Goal: Find specific page/section: Find specific page/section

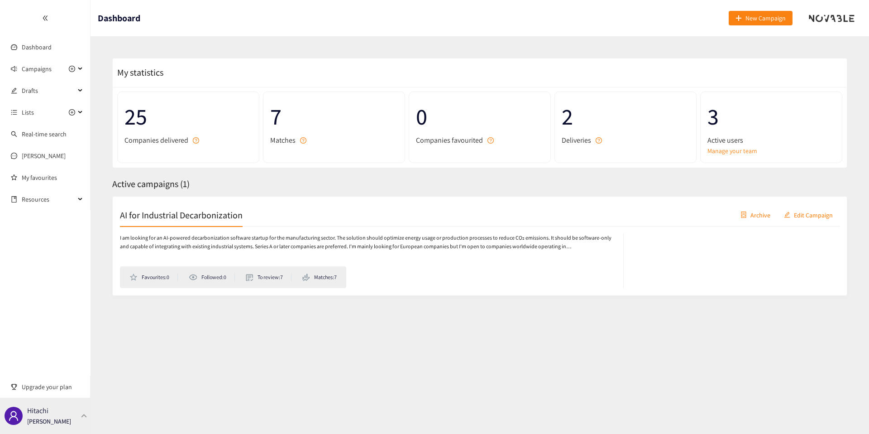
click at [57, 404] on div "Hitachi Thibaut Jacobs" at bounding box center [45, 416] width 91 height 36
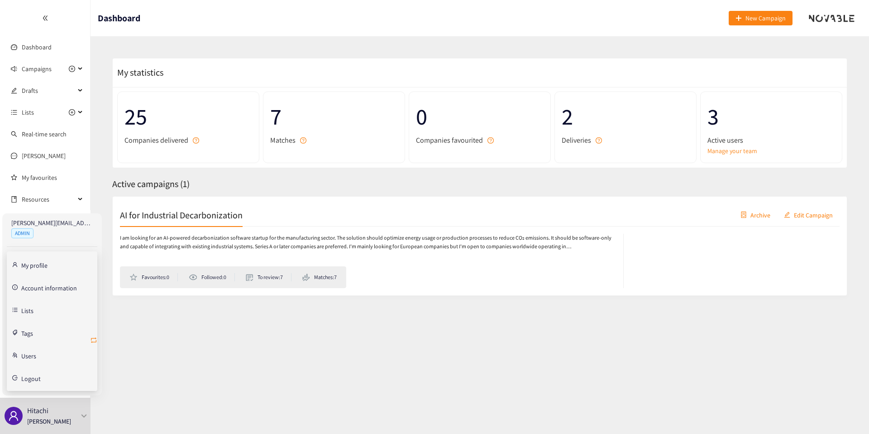
click at [96, 339] on icon "retweet" at bounding box center [93, 339] width 7 height 7
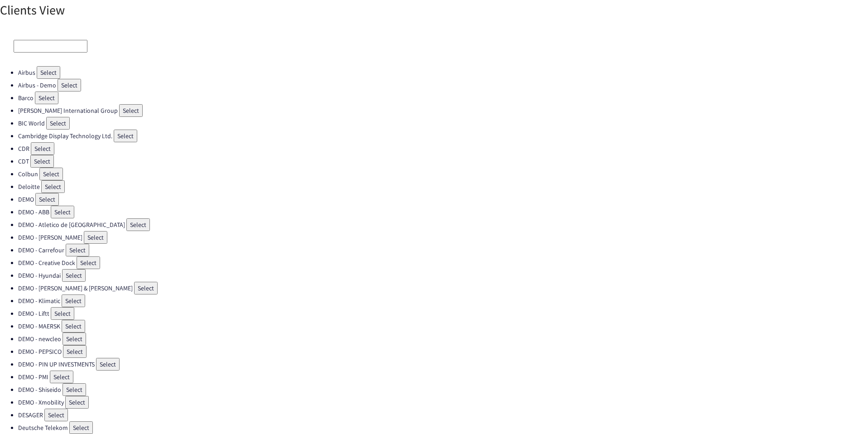
click at [44, 43] on input at bounding box center [51, 46] width 74 height 13
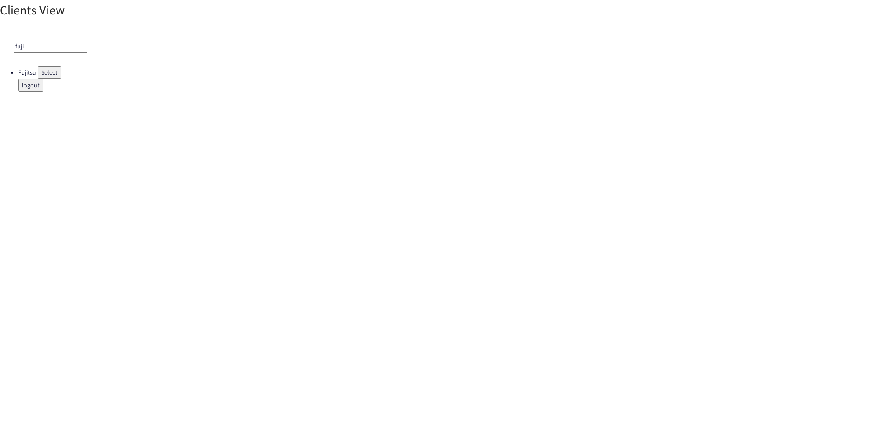
type input "fuji"
click at [49, 69] on button "Select" at bounding box center [50, 72] width 24 height 13
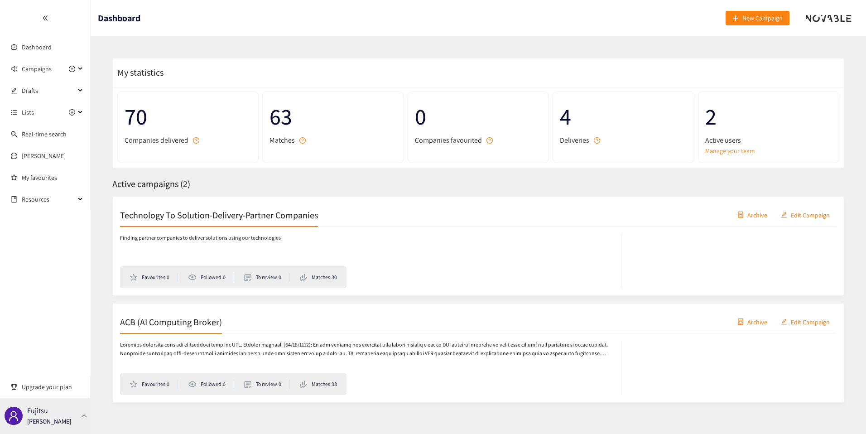
click at [71, 427] on div "Fujitsu Thibaut Jacobs" at bounding box center [45, 416] width 91 height 36
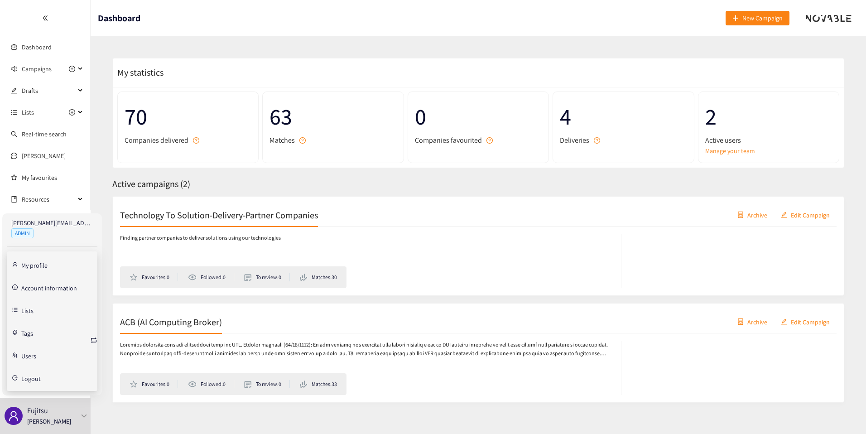
click at [50, 286] on link "Account information" at bounding box center [49, 287] width 56 height 8
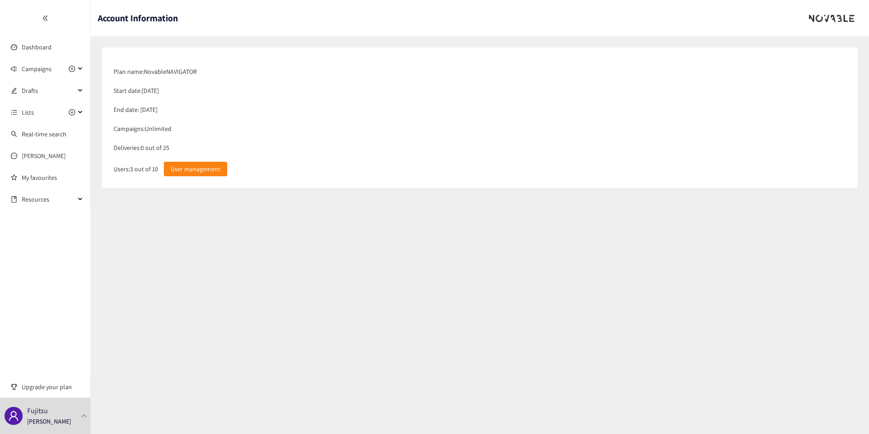
click at [148, 146] on div "Deliveries: 0 out of 25" at bounding box center [480, 147] width 742 height 19
click at [147, 149] on div "Deliveries: 0 out of 25" at bounding box center [480, 147] width 742 height 19
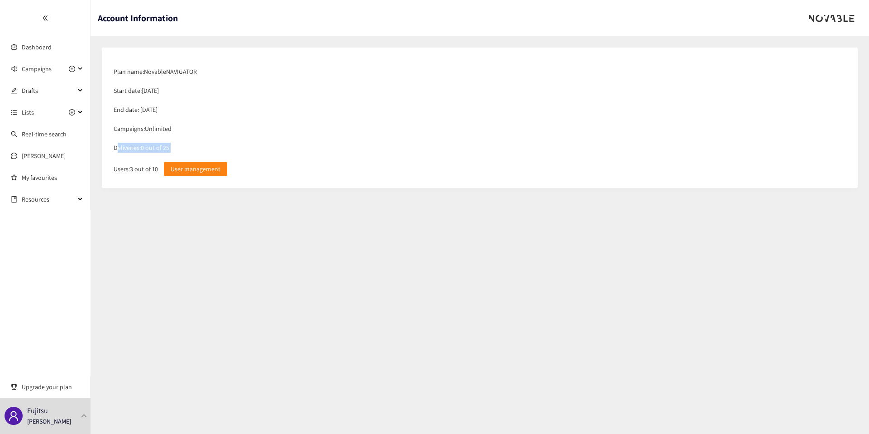
click at [147, 149] on div "Deliveries: 0 out of 25" at bounding box center [480, 147] width 742 height 19
click at [336, 183] on div "Plan name: Novable NAVIGATOR Start date: 01/10/2025 End date: 31/03/2026 Campai…" at bounding box center [479, 117] width 757 height 141
click at [303, 230] on section "Account Information Plan name: Novable NAVIGATOR Start date: 01/10/2025 End dat…" at bounding box center [480, 217] width 779 height 434
